Goal: Task Accomplishment & Management: Use online tool/utility

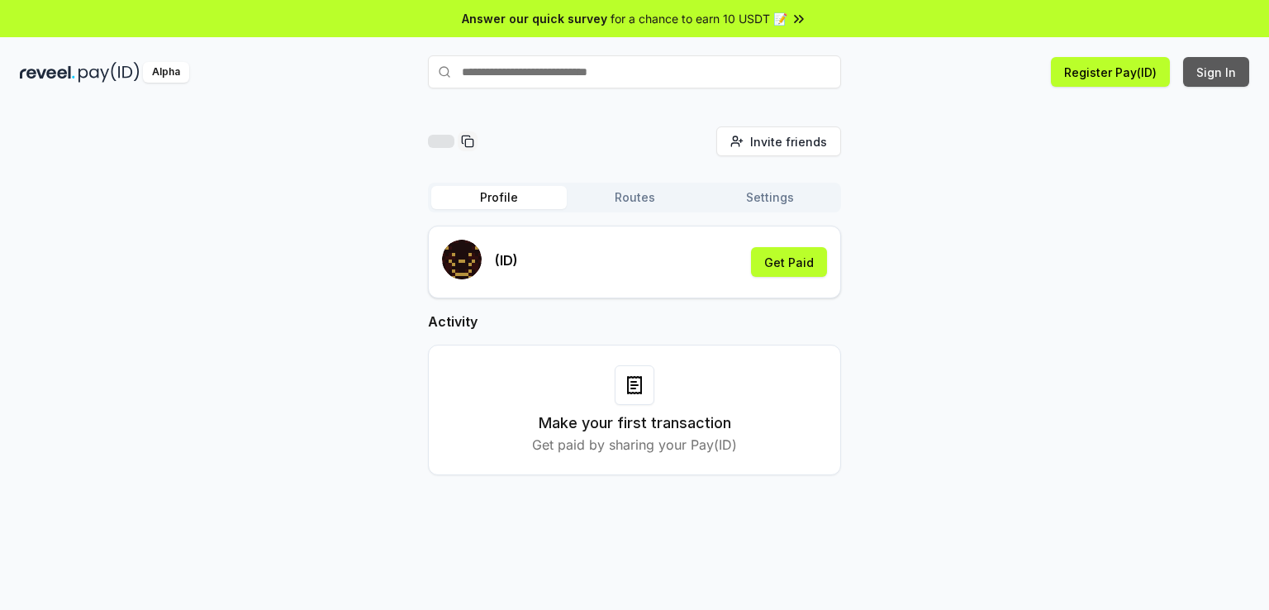
click at [1226, 68] on button "Sign In" at bounding box center [1216, 72] width 66 height 30
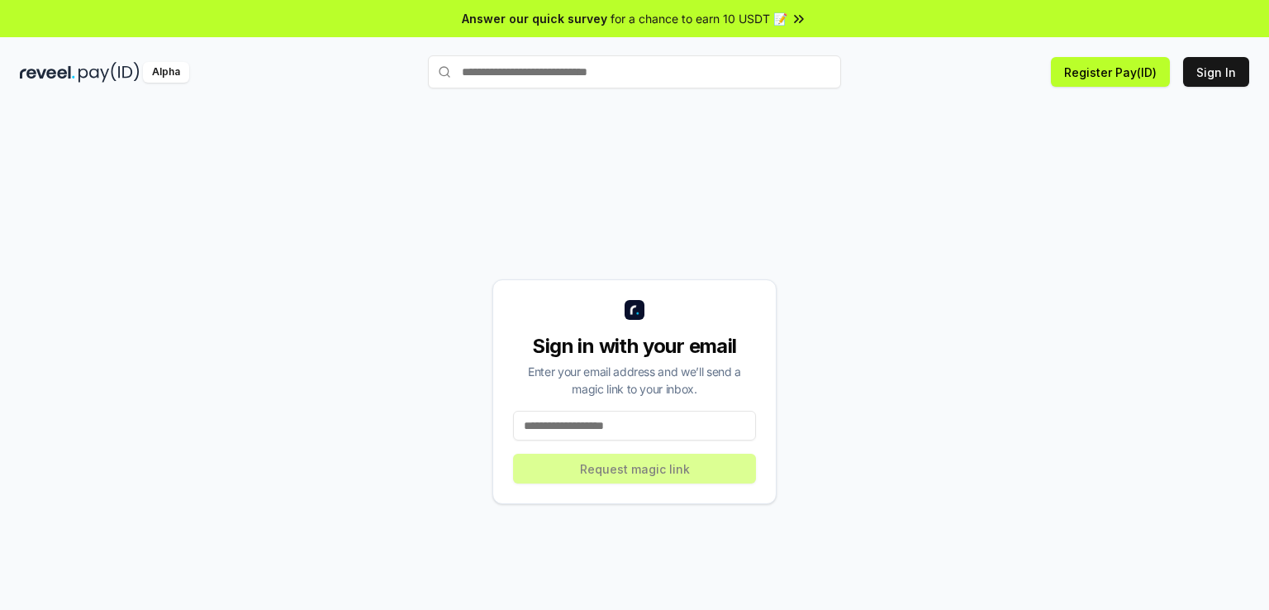
click at [630, 419] on input at bounding box center [634, 426] width 243 height 30
click at [626, 415] on input at bounding box center [634, 426] width 243 height 30
